Goal: Book appointment/travel/reservation

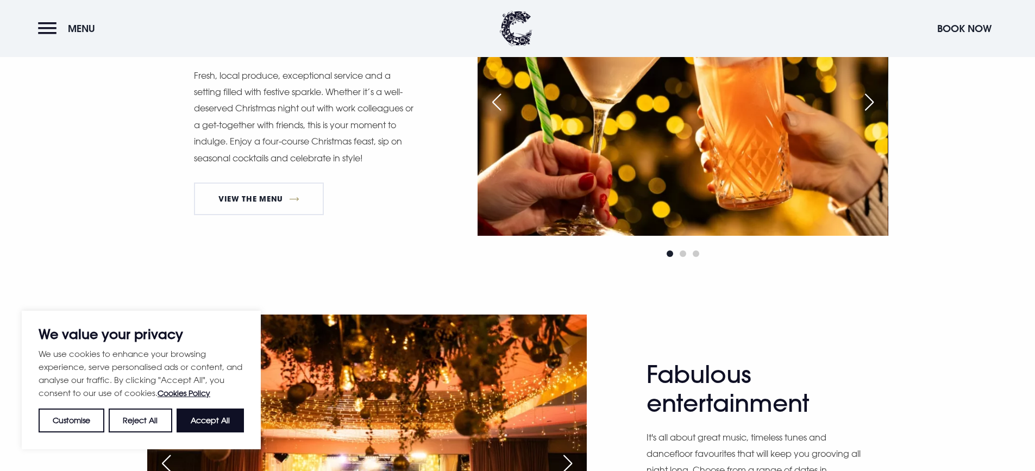
scroll to position [543, 0]
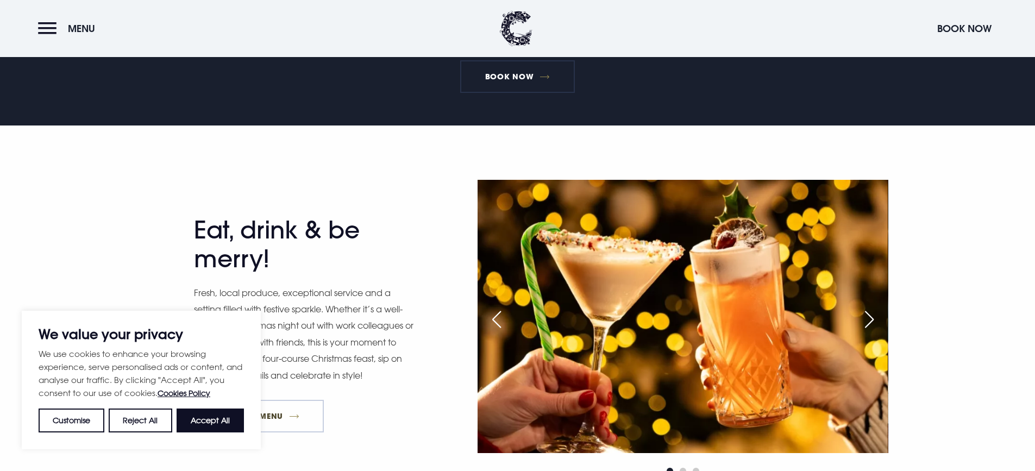
click at [298, 424] on link "View The Menu" at bounding box center [259, 416] width 130 height 33
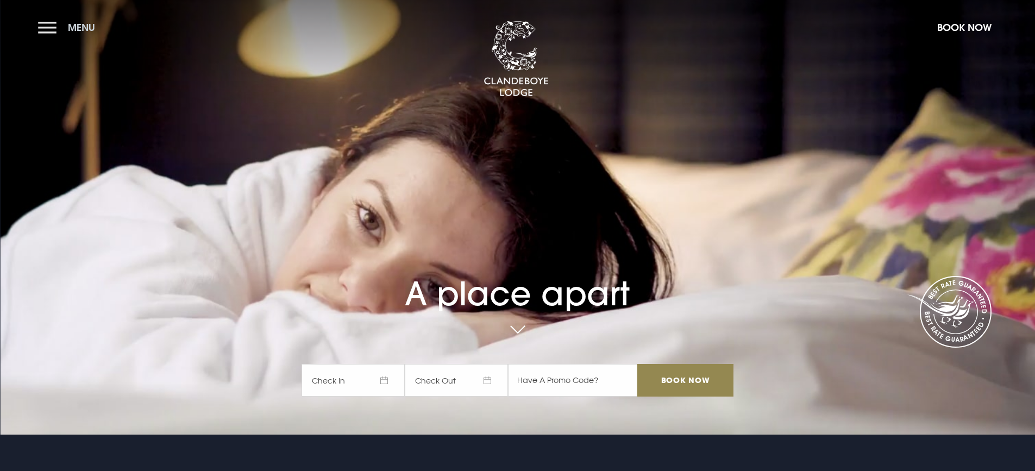
click at [50, 27] on button "Menu" at bounding box center [69, 27] width 62 height 23
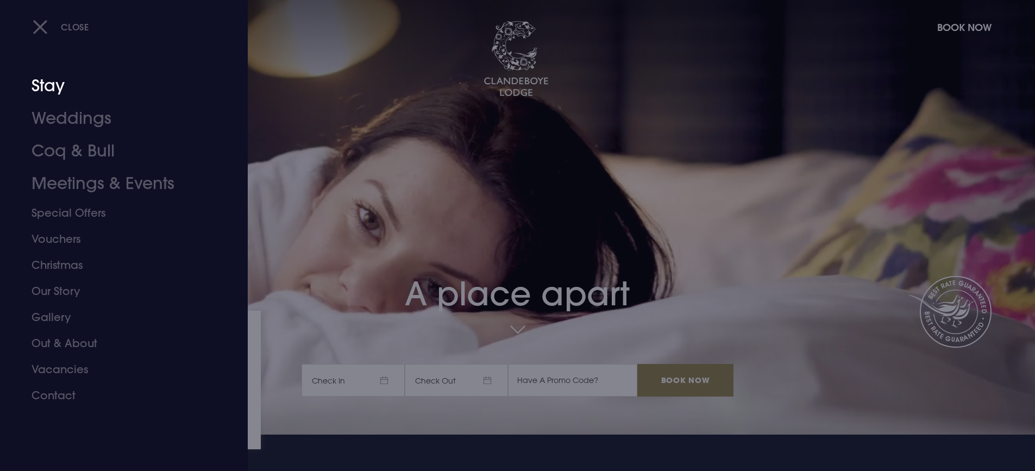
click at [46, 85] on link "Stay" at bounding box center [118, 86] width 172 height 33
